Goal: Complete Application Form: Complete application form

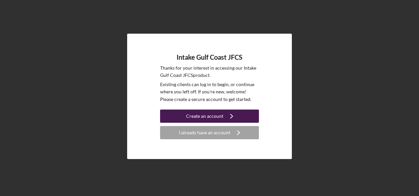
click at [199, 115] on div "Create an account" at bounding box center [204, 115] width 37 height 13
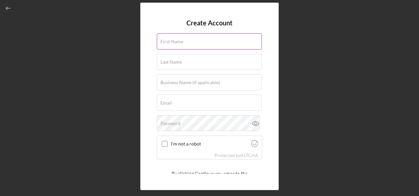
click at [182, 41] on label "First Name" at bounding box center [171, 41] width 23 height 5
click at [182, 41] on input "First Name" at bounding box center [209, 41] width 105 height 16
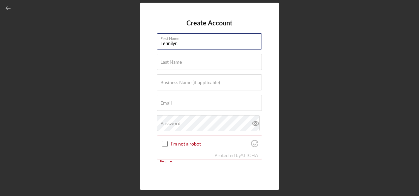
type input "Lennilyn"
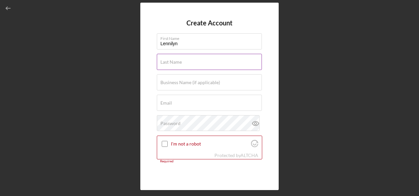
click at [183, 61] on div "Last Name Required" at bounding box center [209, 62] width 105 height 16
type input "[PERSON_NAME] [PERSON_NAME]"
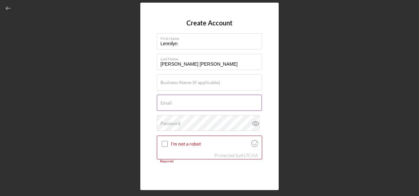
click at [176, 98] on div "Email Required" at bounding box center [209, 103] width 105 height 16
paste input "[EMAIL_ADDRESS][DOMAIN_NAME]"
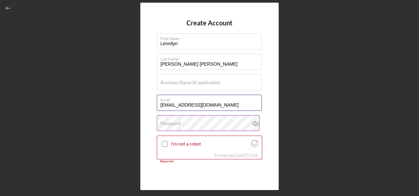
type input "[EMAIL_ADDRESS][DOMAIN_NAME]"
click at [177, 121] on label "Password" at bounding box center [170, 123] width 20 height 5
click at [254, 97] on label "Email" at bounding box center [210, 98] width 101 height 7
click at [254, 97] on input "[EMAIL_ADDRESS][DOMAIN_NAME]" at bounding box center [209, 103] width 105 height 16
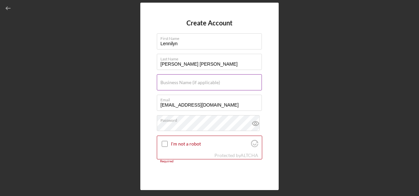
click at [183, 81] on label "Business Name (if applicable)" at bounding box center [190, 82] width 60 height 5
click at [183, 81] on input "Business Name (if applicable)" at bounding box center [209, 82] width 105 height 16
click at [163, 146] on input "I'm not a robot" at bounding box center [165, 144] width 6 height 6
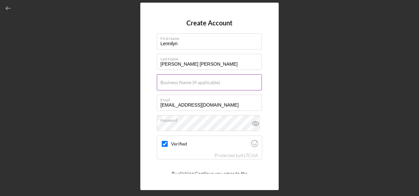
click at [180, 80] on label "Business Name (if applicable)" at bounding box center [190, 82] width 60 height 5
click at [180, 80] on input "Business Name (if applicable)" at bounding box center [209, 82] width 105 height 16
checkbox input "true"
paste input "GlamLoop"
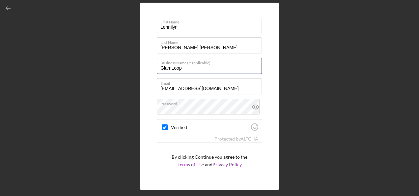
scroll to position [31, 0]
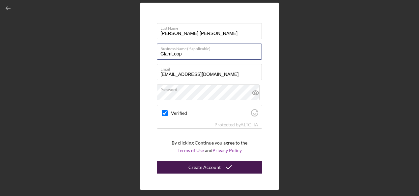
type input "GlamLoop"
click at [208, 165] on div "Create Account" at bounding box center [204, 166] width 32 height 13
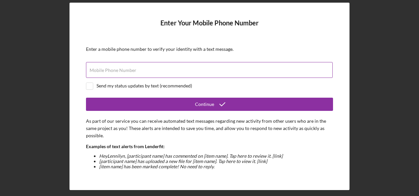
click at [139, 71] on input "Mobile Phone Number" at bounding box center [209, 70] width 247 height 16
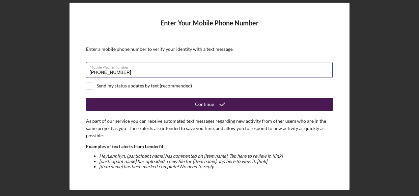
type input "[PHONE_NUMBER]"
click at [176, 107] on button "Continue" at bounding box center [209, 104] width 247 height 13
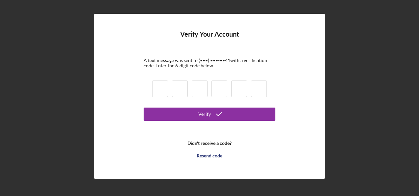
click at [163, 91] on input at bounding box center [160, 88] width 16 height 16
type input "2"
type input "3"
type input "4"
type input "9"
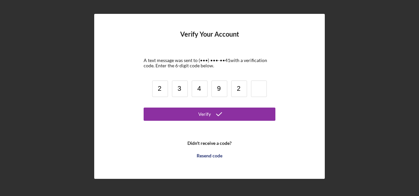
type input "2"
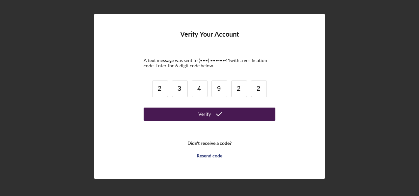
type input "2"
click at [190, 113] on button "Verify" at bounding box center [210, 113] width 132 height 13
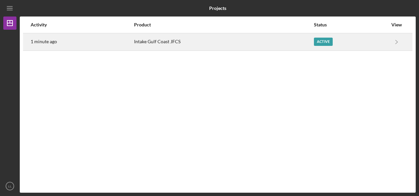
click at [160, 38] on div "Intake Gulf Coast JFCS" at bounding box center [224, 42] width 180 height 16
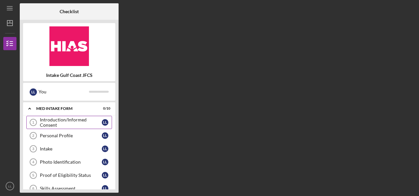
click at [64, 122] on div "Introduction/Informed Consent" at bounding box center [71, 122] width 62 height 11
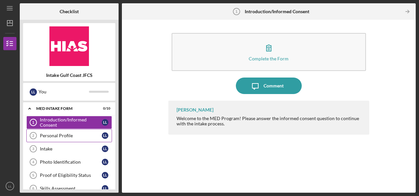
click at [58, 133] on div "Personal Profile" at bounding box center [71, 135] width 62 height 5
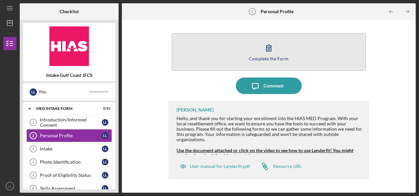
click at [258, 43] on button "Complete the Form Form" at bounding box center [269, 52] width 194 height 38
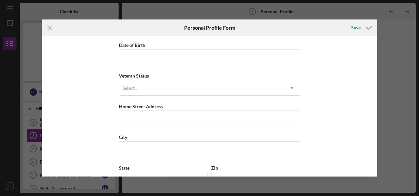
scroll to position [66, 0]
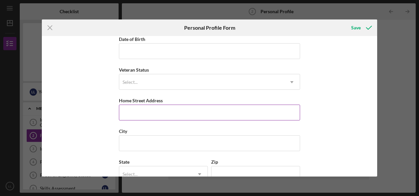
click at [146, 114] on input "Home Street Address" at bounding box center [209, 112] width 181 height 16
type input "[STREET_ADDRESS] APT 9"
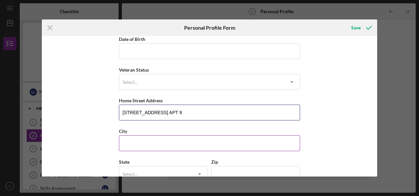
scroll to position [99, 0]
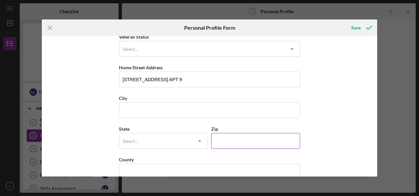
click at [240, 140] on input "Zip" at bounding box center [255, 141] width 89 height 16
type input "33611"
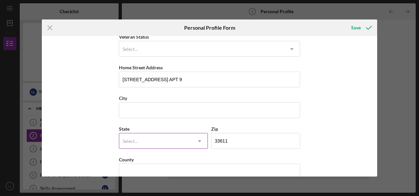
click at [161, 139] on div "Select..." at bounding box center [155, 140] width 72 height 15
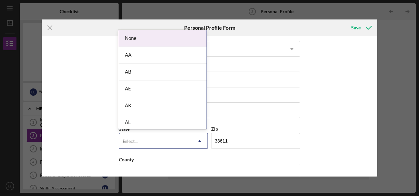
type input "FL"
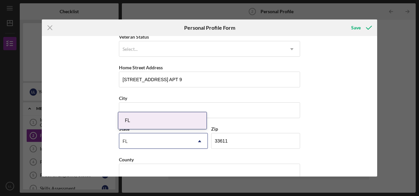
click at [133, 118] on div "FL" at bounding box center [162, 120] width 88 height 17
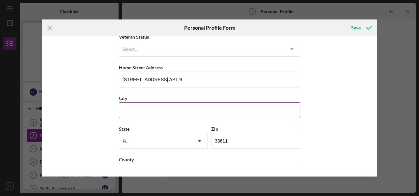
click at [142, 107] on input "City" at bounding box center [209, 110] width 181 height 16
type input "[GEOGRAPHIC_DATA]"
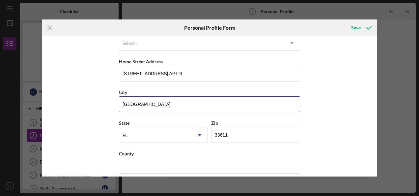
scroll to position [110, 0]
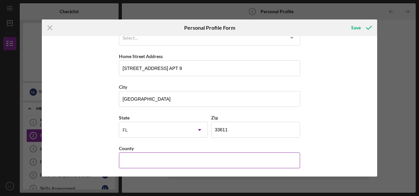
click at [134, 159] on input "County" at bounding box center [209, 160] width 181 height 16
type input "[GEOGRAPHIC_DATA]"
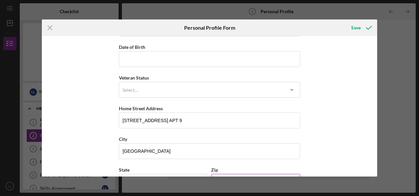
scroll to position [44, 0]
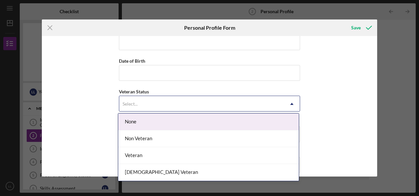
click at [153, 100] on div "Select..." at bounding box center [201, 103] width 165 height 15
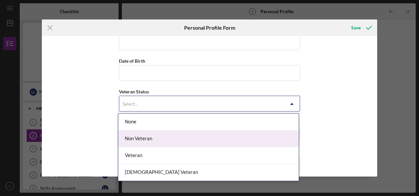
click at [133, 137] on div "Non Veteran" at bounding box center [208, 138] width 181 height 17
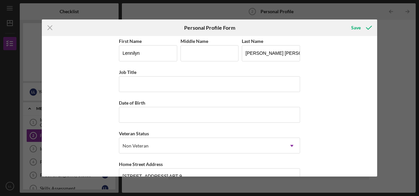
scroll to position [0, 0]
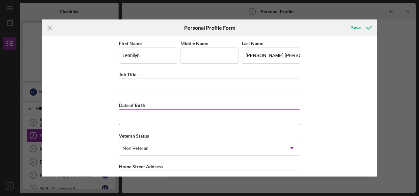
click at [166, 116] on input "Date of Birth" at bounding box center [209, 117] width 181 height 16
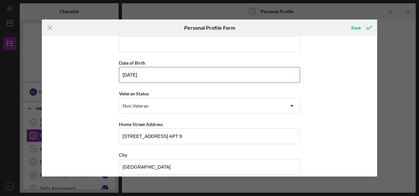
scroll to position [66, 0]
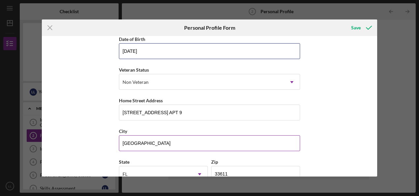
type input "[DATE]"
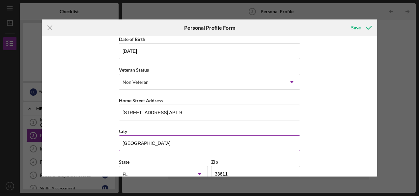
click at [154, 129] on div "City" at bounding box center [209, 131] width 181 height 8
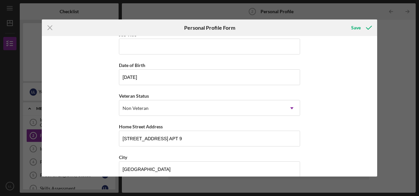
scroll to position [0, 0]
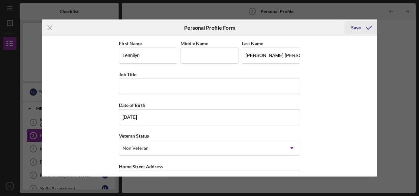
click at [353, 27] on div "Save" at bounding box center [356, 27] width 10 height 13
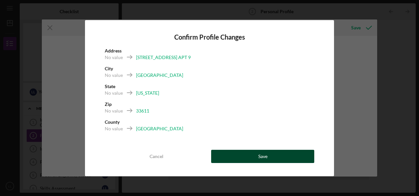
click at [239, 159] on button "Save" at bounding box center [262, 156] width 103 height 13
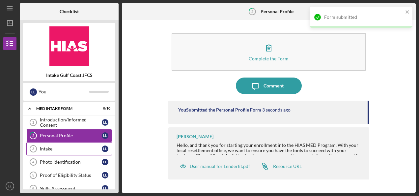
click at [54, 148] on div "Intake" at bounding box center [71, 148] width 62 height 5
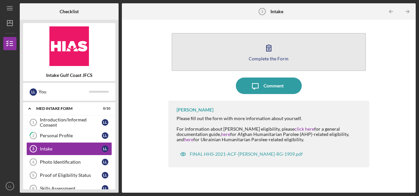
click at [235, 59] on button "Complete the Form Form" at bounding box center [269, 52] width 194 height 38
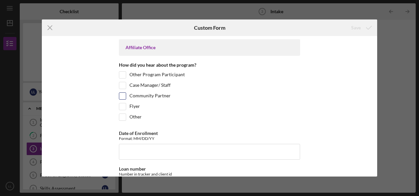
click at [122, 93] on input "Community Partner" at bounding box center [122, 96] width 7 height 7
checkbox input "true"
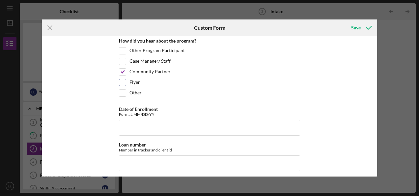
scroll to position [33, 0]
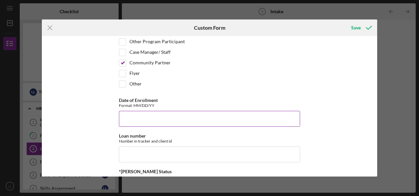
click at [141, 116] on input "Date of Enrollment" at bounding box center [209, 119] width 181 height 16
type input "[DATE]"
click at [156, 153] on input "Loan number" at bounding box center [209, 154] width 181 height 16
click at [138, 154] on input "Loan number" at bounding box center [209, 154] width 181 height 16
paste input "EAFFL2511"
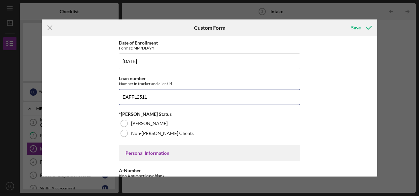
scroll to position [99, 0]
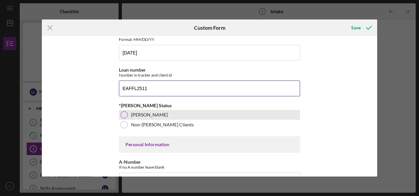
type input "EAFFL2511"
click at [135, 112] on label "[PERSON_NAME]" at bounding box center [149, 114] width 37 height 5
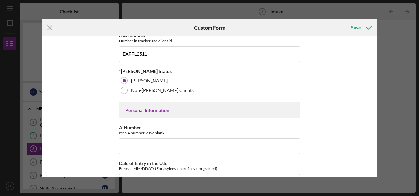
scroll to position [165, 0]
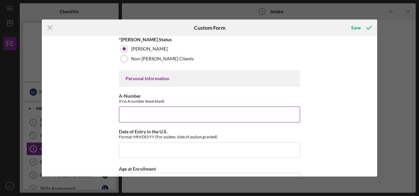
click at [140, 115] on input "A-Number" at bounding box center [209, 114] width 181 height 16
click at [132, 114] on input "2,538,811" at bounding box center [209, 114] width 181 height 16
click at [160, 110] on input "25,308,811" at bounding box center [209, 114] width 181 height 16
type input "253,008,131"
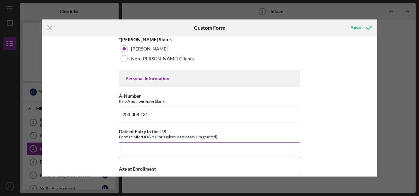
click at [155, 147] on input "Date of Entry in the U.S." at bounding box center [209, 150] width 181 height 16
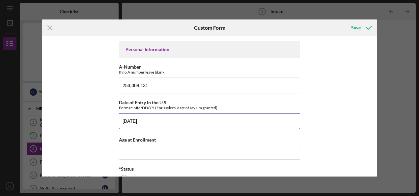
scroll to position [231, 0]
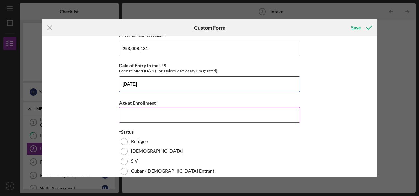
type input "[DATE]"
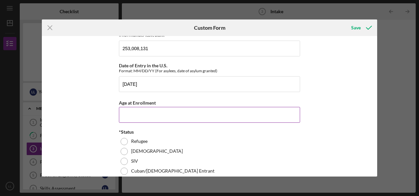
click at [152, 115] on input "Age at Enrollment" at bounding box center [209, 115] width 181 height 16
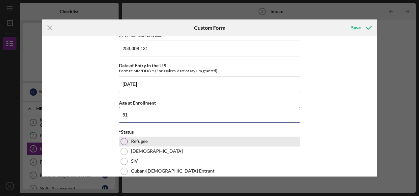
type input "51"
click at [121, 138] on div at bounding box center [124, 141] width 7 height 7
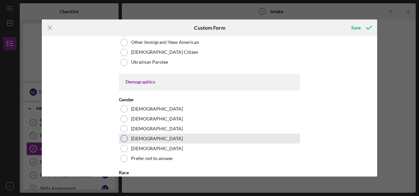
scroll to position [395, 0]
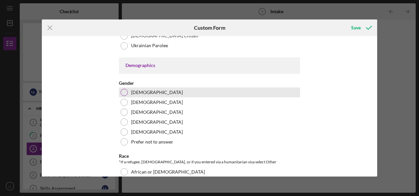
click at [127, 90] on div "[DEMOGRAPHIC_DATA]" at bounding box center [209, 92] width 181 height 10
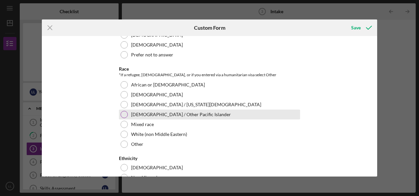
scroll to position [494, 0]
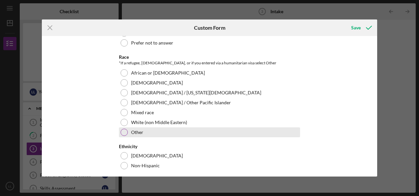
click at [129, 129] on div "Other" at bounding box center [209, 132] width 181 height 10
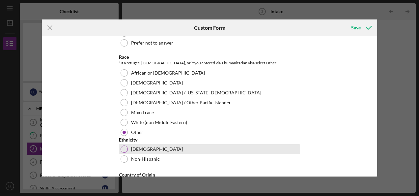
click at [126, 144] on div "[DEMOGRAPHIC_DATA]" at bounding box center [209, 149] width 181 height 10
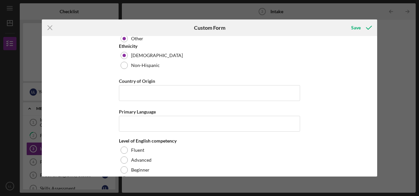
scroll to position [593, 0]
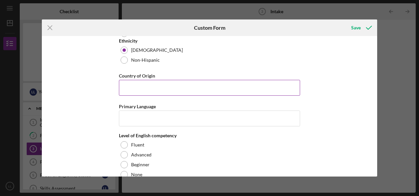
click at [140, 83] on input "Country of Origin" at bounding box center [209, 88] width 181 height 16
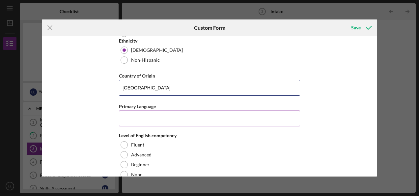
type input "[GEOGRAPHIC_DATA]"
click at [158, 112] on input "Primary Language" at bounding box center [209, 118] width 181 height 16
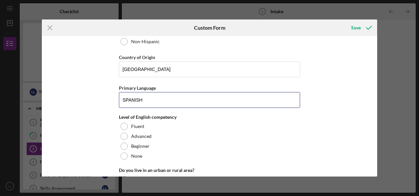
scroll to position [659, 0]
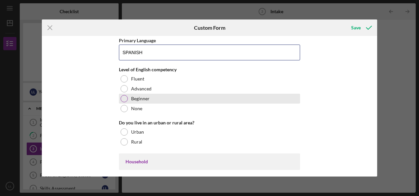
type input "SPANISH"
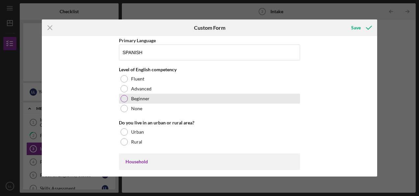
click at [142, 96] on label "Beginner" at bounding box center [140, 98] width 18 height 5
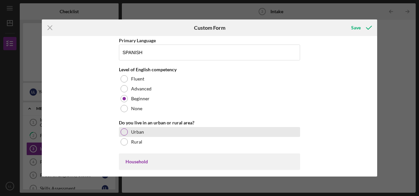
click at [142, 129] on label "Urban" at bounding box center [137, 131] width 13 height 5
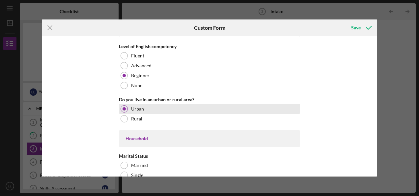
scroll to position [725, 0]
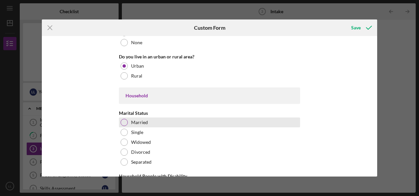
click at [140, 120] on label "Married" at bounding box center [139, 122] width 17 height 5
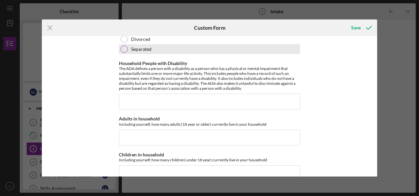
scroll to position [824, 0]
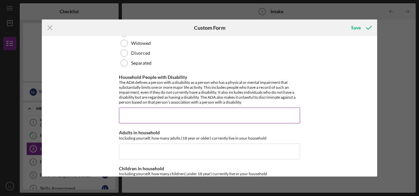
click at [166, 113] on input "Household People with Disability" at bounding box center [209, 115] width 181 height 16
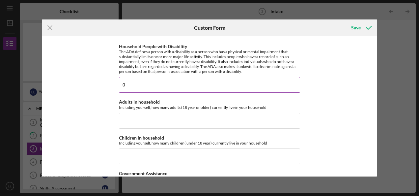
scroll to position [890, 0]
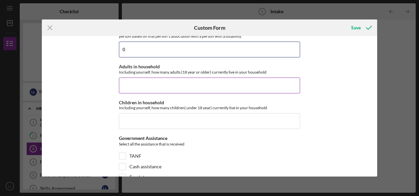
type input "0"
click at [154, 81] on input "Adults in household" at bounding box center [209, 85] width 181 height 16
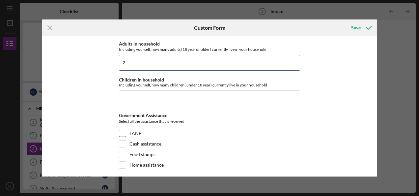
scroll to position [923, 0]
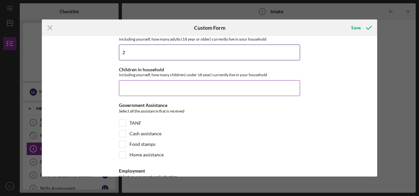
type input "2"
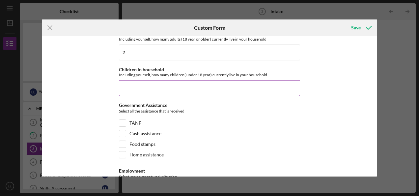
click at [146, 86] on input "Children in household" at bounding box center [209, 88] width 181 height 16
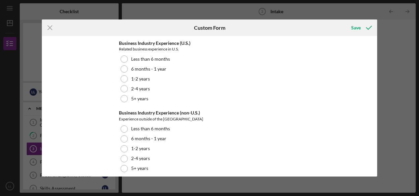
scroll to position [1308, 0]
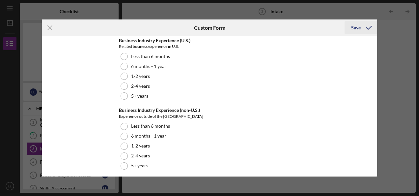
type input "2"
click at [355, 29] on div "Save" at bounding box center [356, 27] width 10 height 13
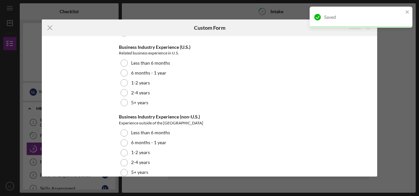
scroll to position [1314, 0]
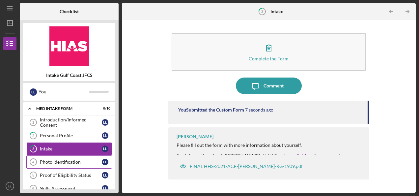
click at [72, 161] on div "Photo Identification" at bounding box center [71, 161] width 62 height 5
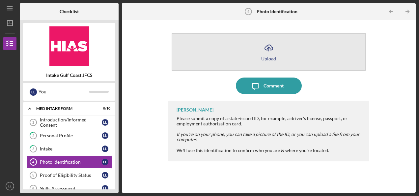
click at [261, 54] on button "Icon/Upload Upload" at bounding box center [269, 52] width 194 height 38
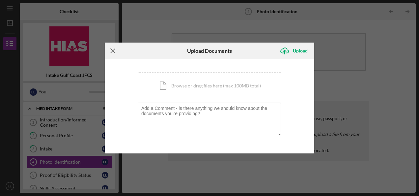
click at [113, 49] on icon "Icon/Menu Close" at bounding box center [113, 51] width 16 height 16
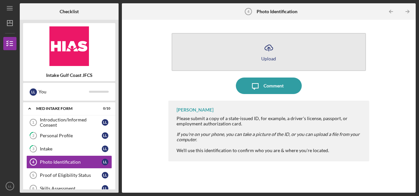
click at [264, 56] on div "Upload" at bounding box center [268, 58] width 15 height 5
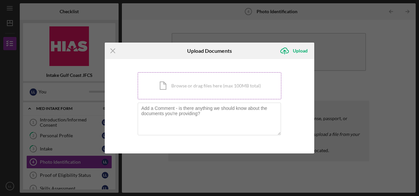
click at [180, 84] on div "Icon/Document Browse or drag files here (max 100MB total) Tap to choose files o…" at bounding box center [210, 85] width 144 height 27
click at [198, 86] on div "Icon/Document Browse or drag files here (max 100MB total) Tap to choose files o…" at bounding box center [210, 85] width 144 height 27
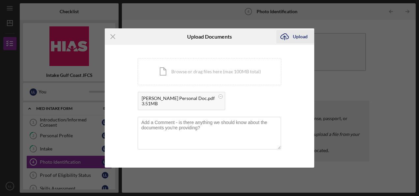
click at [286, 38] on icon "Icon/Upload" at bounding box center [284, 36] width 16 height 16
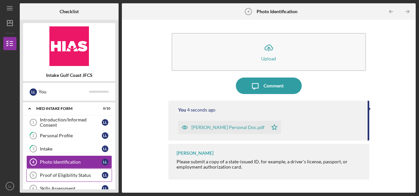
click at [56, 175] on div "Proof of Eligibility Status" at bounding box center [71, 174] width 62 height 5
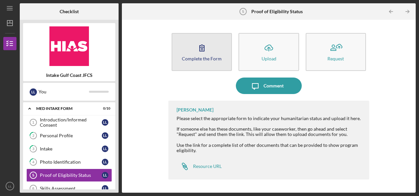
click at [195, 50] on icon "button" at bounding box center [202, 48] width 16 height 16
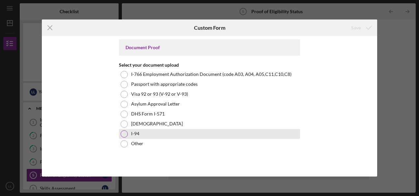
click at [128, 134] on div "I-94" at bounding box center [209, 134] width 181 height 10
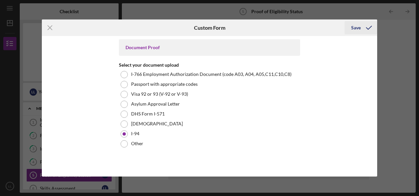
click at [358, 26] on div "Save" at bounding box center [356, 27] width 10 height 13
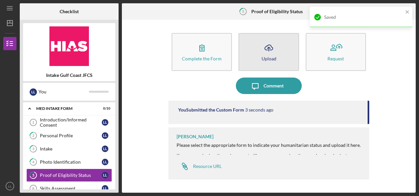
click at [270, 49] on icon "Icon/Upload" at bounding box center [269, 48] width 16 height 16
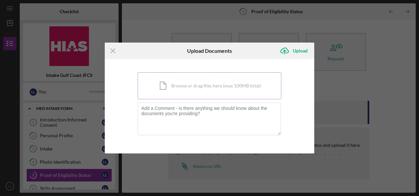
click at [188, 86] on div "Icon/Document Browse or drag files here (max 100MB total) Tap to choose files o…" at bounding box center [210, 85] width 144 height 27
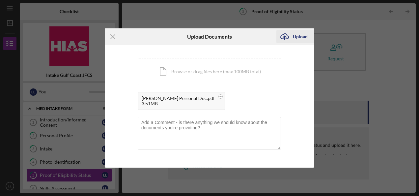
click at [291, 36] on icon "Icon/Upload" at bounding box center [284, 36] width 16 height 16
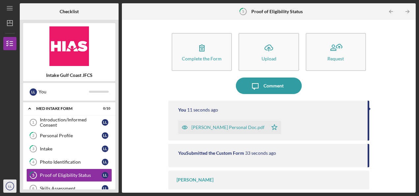
click at [14, 186] on circle "button" at bounding box center [10, 186] width 8 height 8
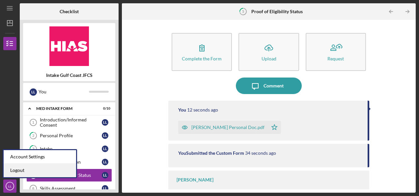
click at [22, 172] on link "Logout" at bounding box center [40, 170] width 72 height 14
